Goal: Information Seeking & Learning: Check status

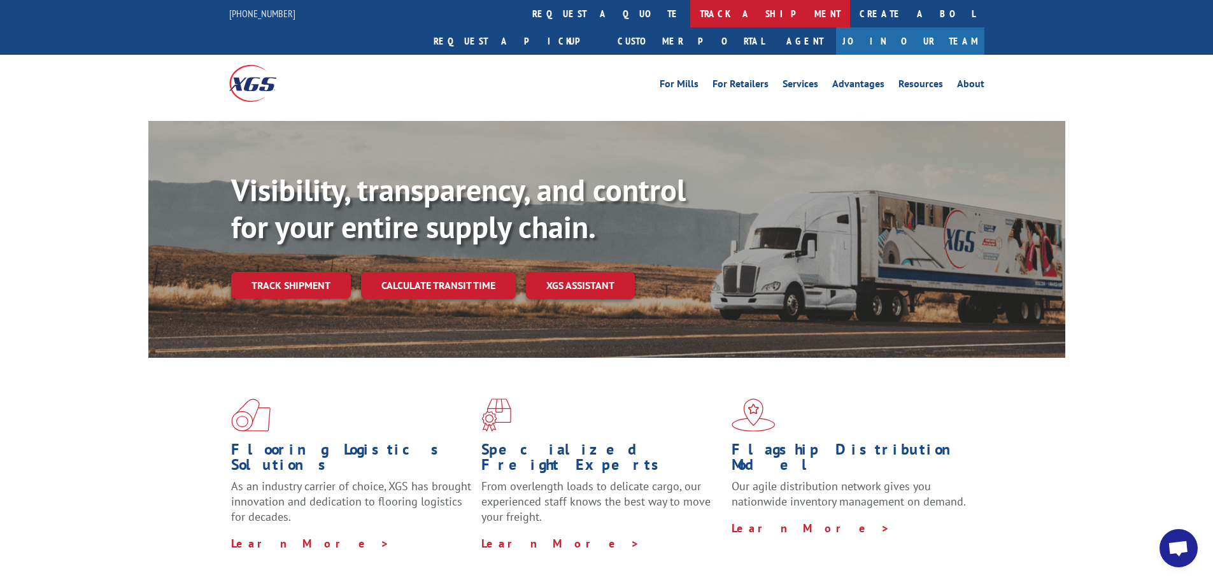
click at [690, 14] on link "track a shipment" at bounding box center [770, 13] width 160 height 27
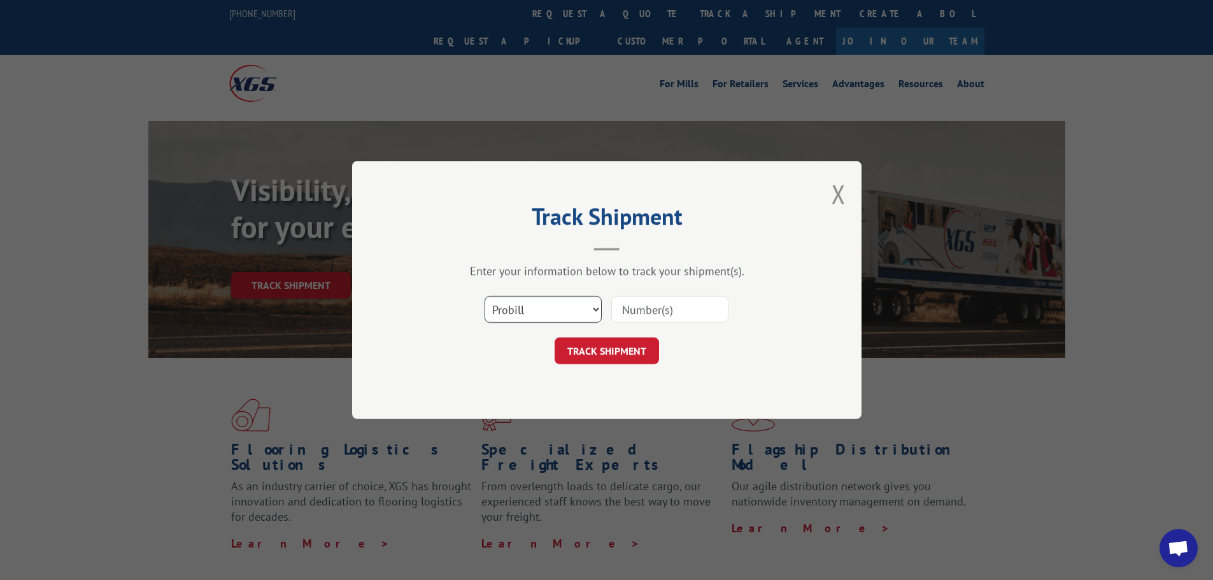
click at [593, 311] on select "Select category... Probill BOL PO" at bounding box center [543, 309] width 117 height 27
select select "bol"
click at [485, 296] on select "Select category... Probill BOL PO" at bounding box center [543, 309] width 117 height 27
click at [630, 312] on input at bounding box center [669, 309] width 117 height 27
paste input "6100051793"
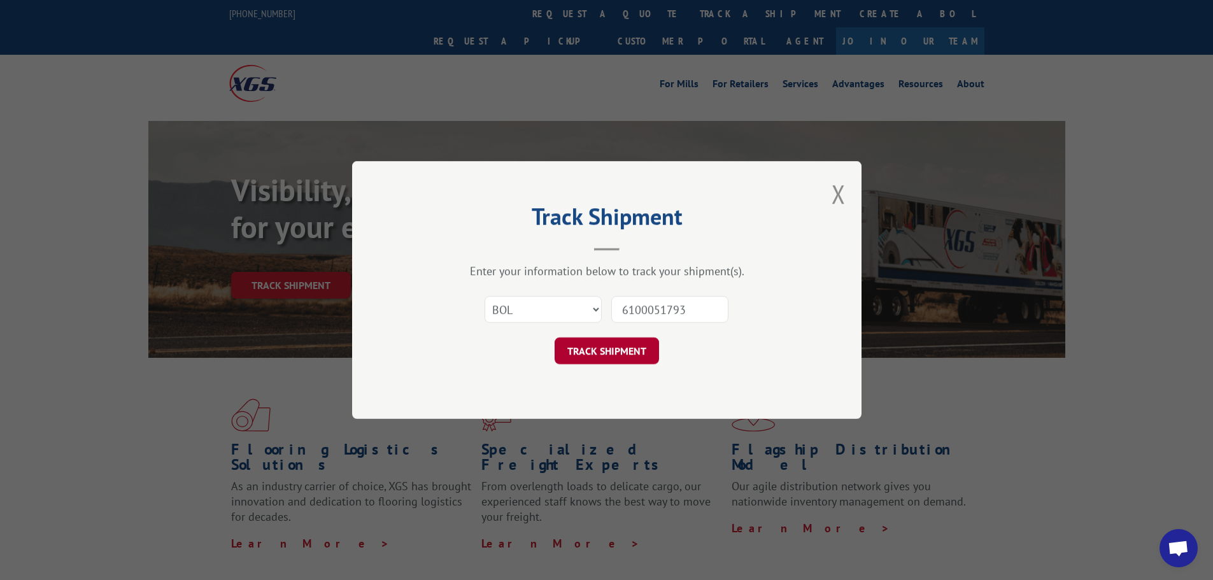
type input "6100051793"
click at [621, 356] on button "TRACK SHIPMENT" at bounding box center [607, 350] width 104 height 27
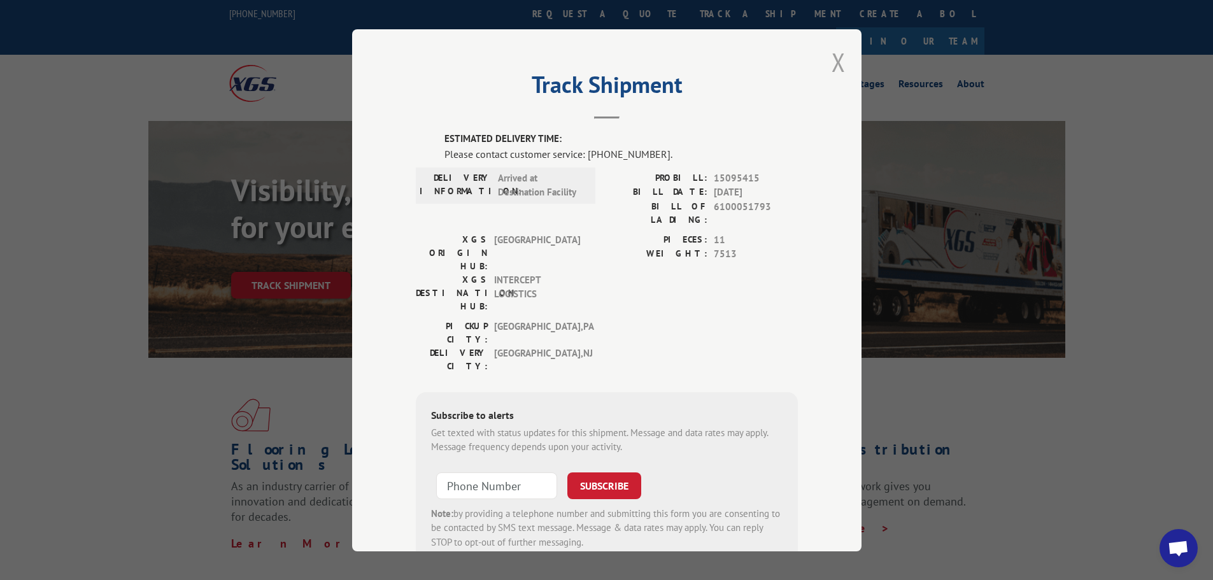
click at [833, 59] on button "Close modal" at bounding box center [839, 62] width 14 height 34
